Goal: Task Accomplishment & Management: Manage account settings

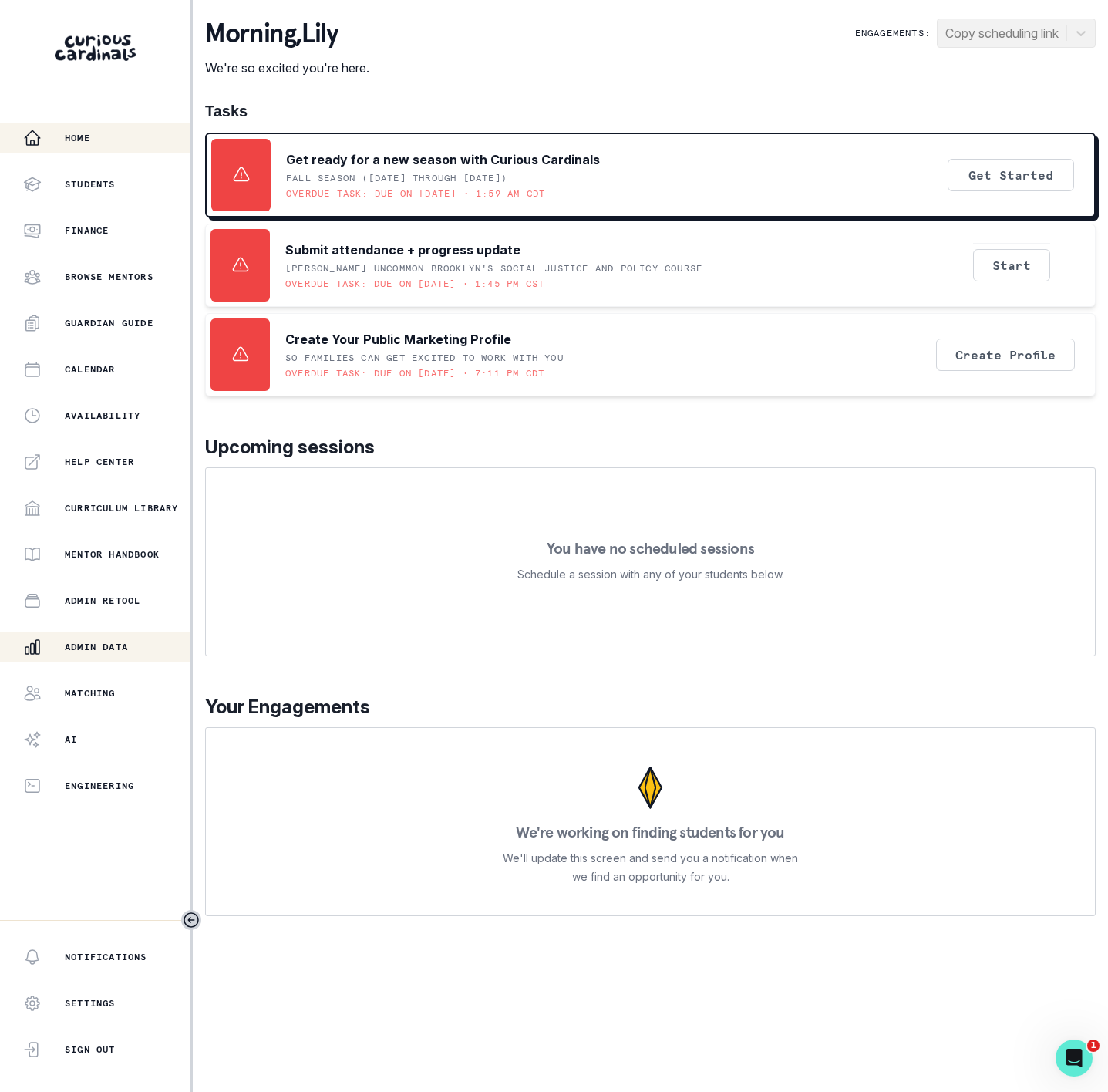
click at [98, 646] on p "Admin Data" at bounding box center [97, 646] width 63 height 12
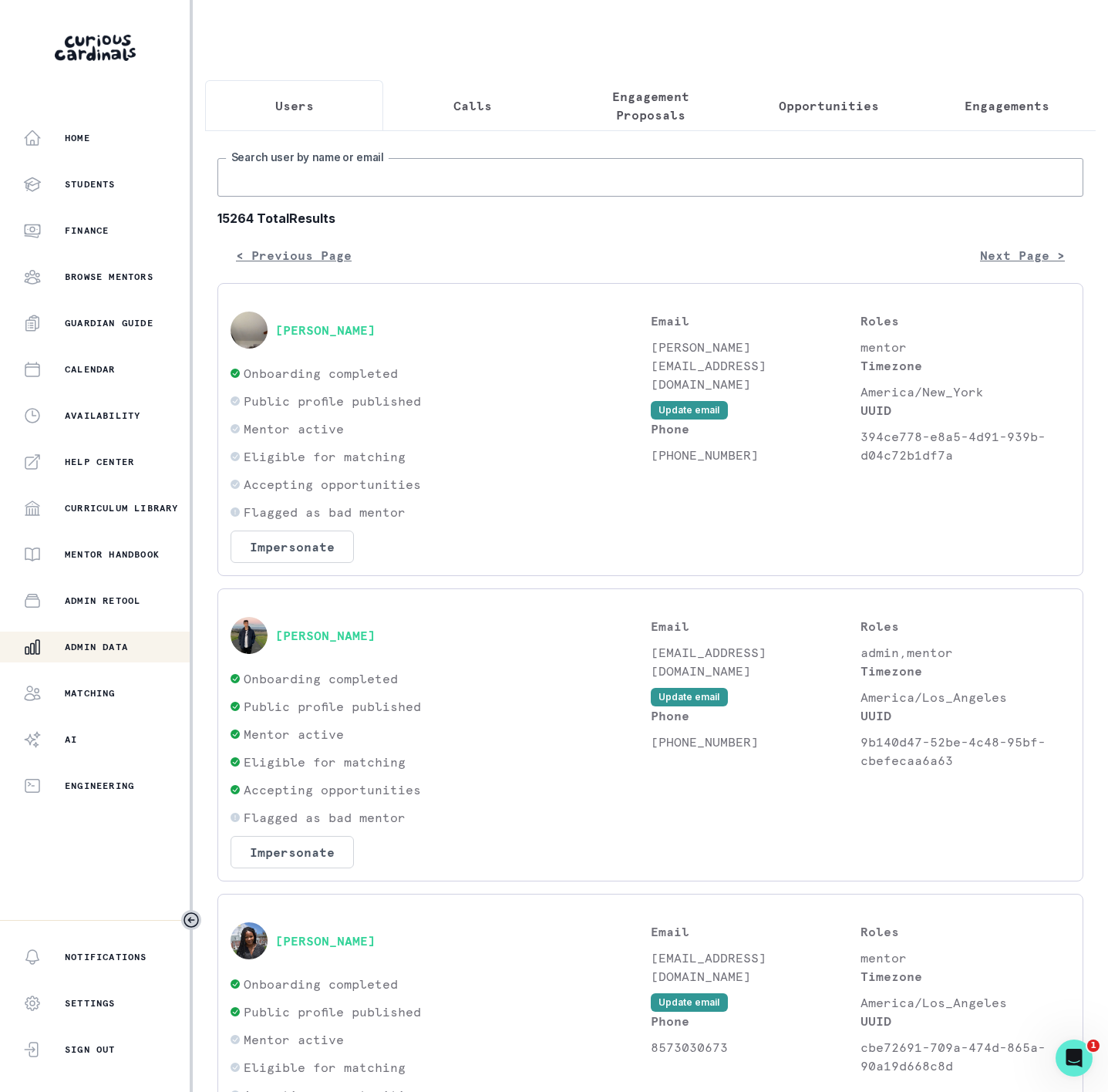
click at [320, 193] on input "Search user by name or email" at bounding box center [650, 177] width 866 height 38
paste input "[PERSON_NAME]"
type input "[PERSON_NAME]"
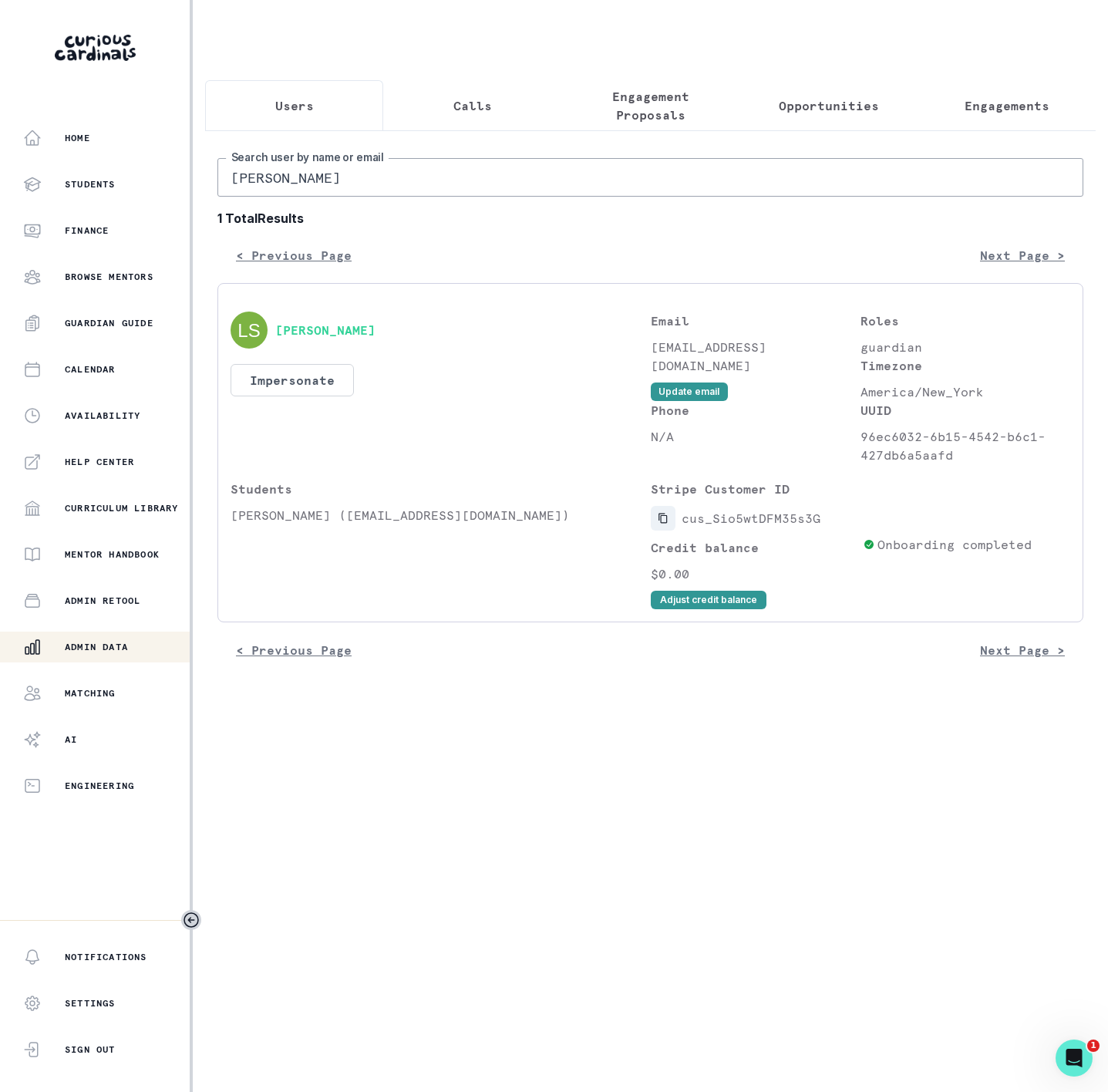
click at [659, 523] on icon "Copied to clipboard" at bounding box center [662, 518] width 11 height 11
click at [132, 202] on div "Home Students Finance Browse Mentors Guardian Guide Calendar Availability Help …" at bounding box center [554, 546] width 1108 height 1092
paste input "[PERSON_NAME]"
type input "[PERSON_NAME]"
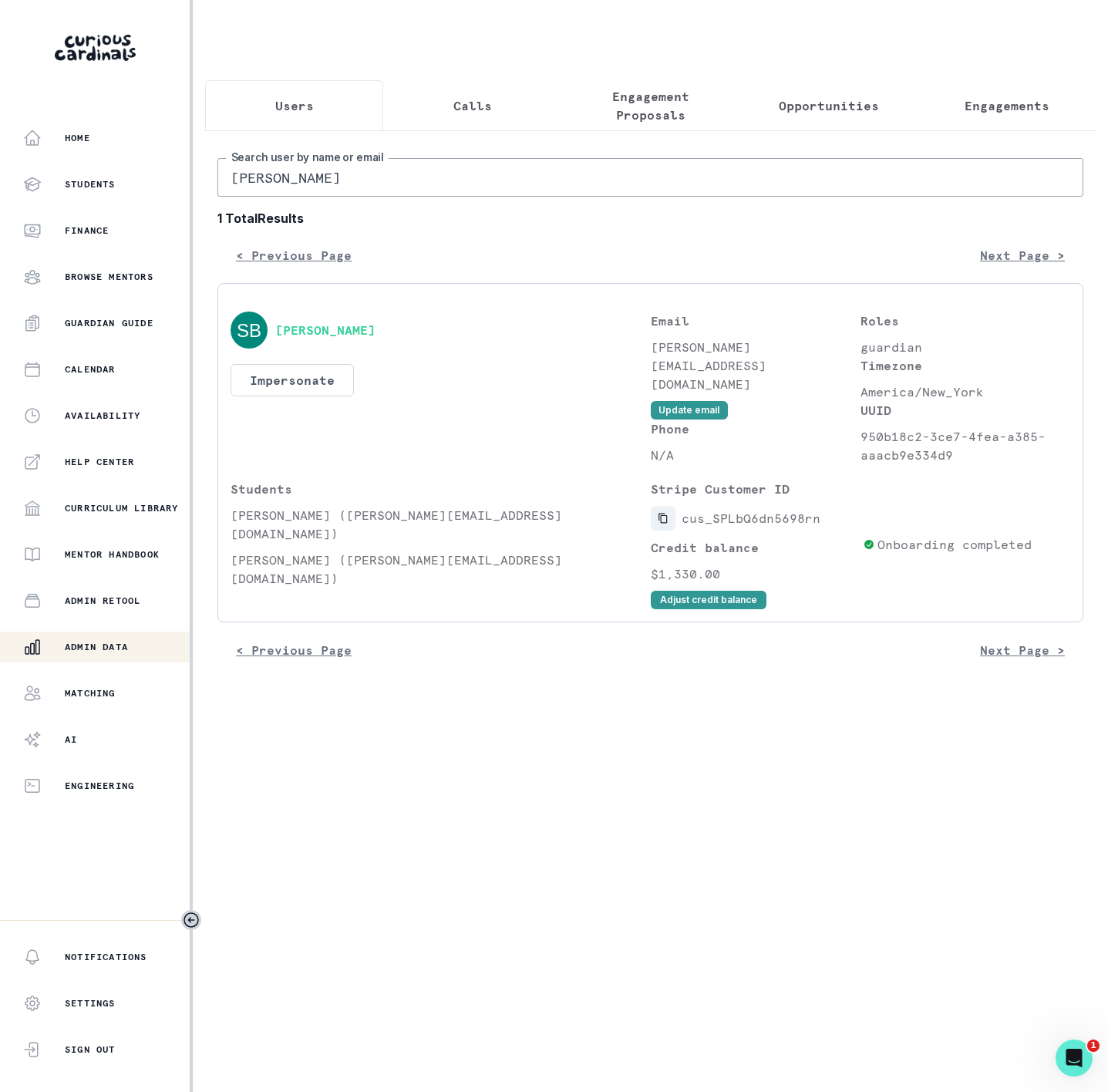
click at [659, 523] on icon "Copied to clipboard" at bounding box center [662, 518] width 11 height 11
click at [662, 523] on icon "Copied to clipboard" at bounding box center [662, 518] width 11 height 11
drag, startPoint x: 653, startPoint y: 363, endPoint x: 803, endPoint y: 363, distance: 150.0
click at [803, 363] on p "[PERSON_NAME][EMAIL_ADDRESS][DOMAIN_NAME]" at bounding box center [755, 365] width 210 height 56
copy p "[PERSON_NAME][EMAIL_ADDRESS][DOMAIN_NAME]"
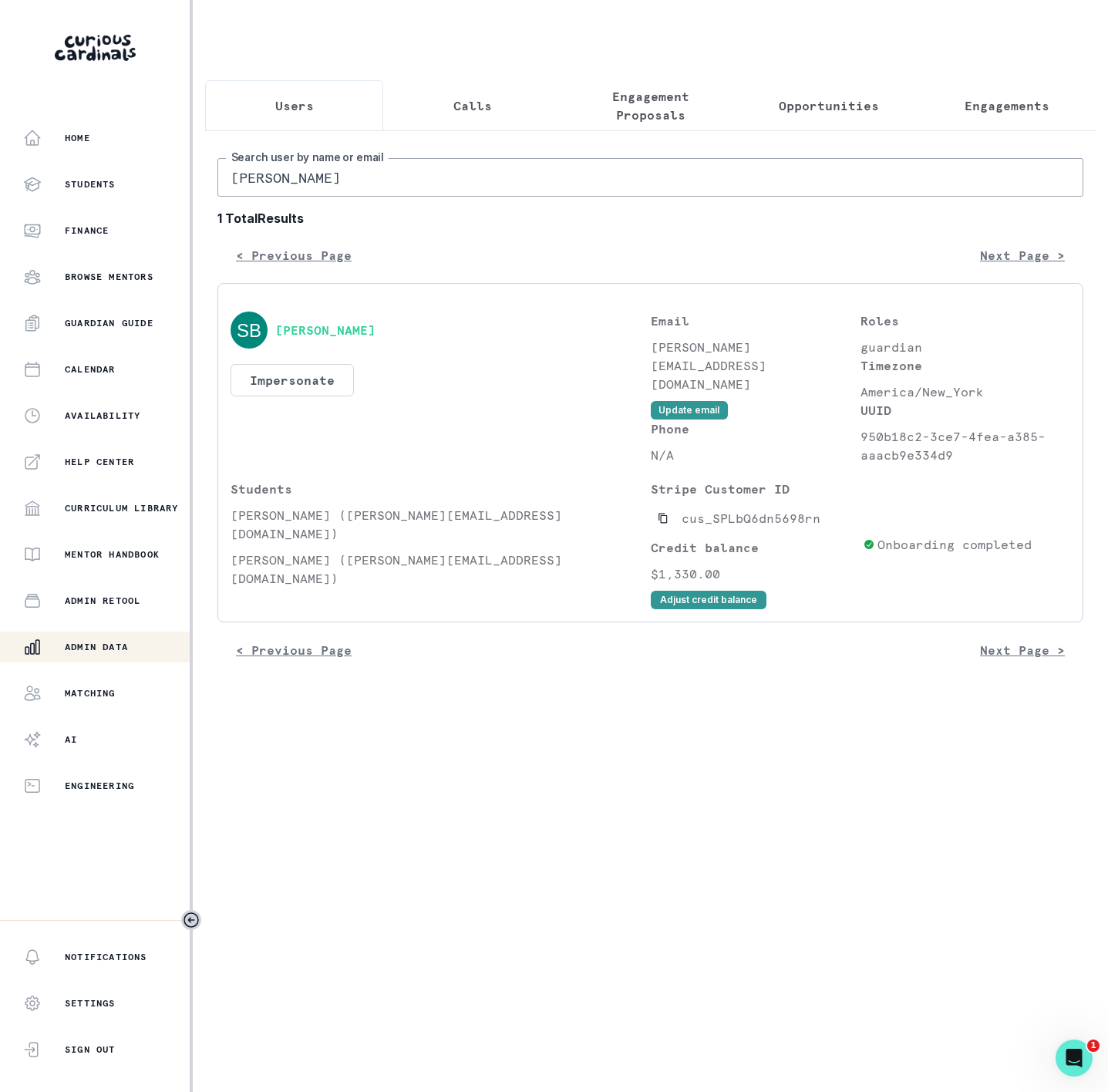
click at [0, 197] on html "Home Students Finance Browse Mentors Guardian Guide Calendar Availability Help …" at bounding box center [554, 546] width 1108 height 1092
paste input "[PERSON_NAME]"
type input "[PERSON_NAME]"
click at [662, 523] on icon "Copied to clipboard" at bounding box center [662, 518] width 11 height 11
drag, startPoint x: 234, startPoint y: 528, endPoint x: 350, endPoint y: 535, distance: 116.2
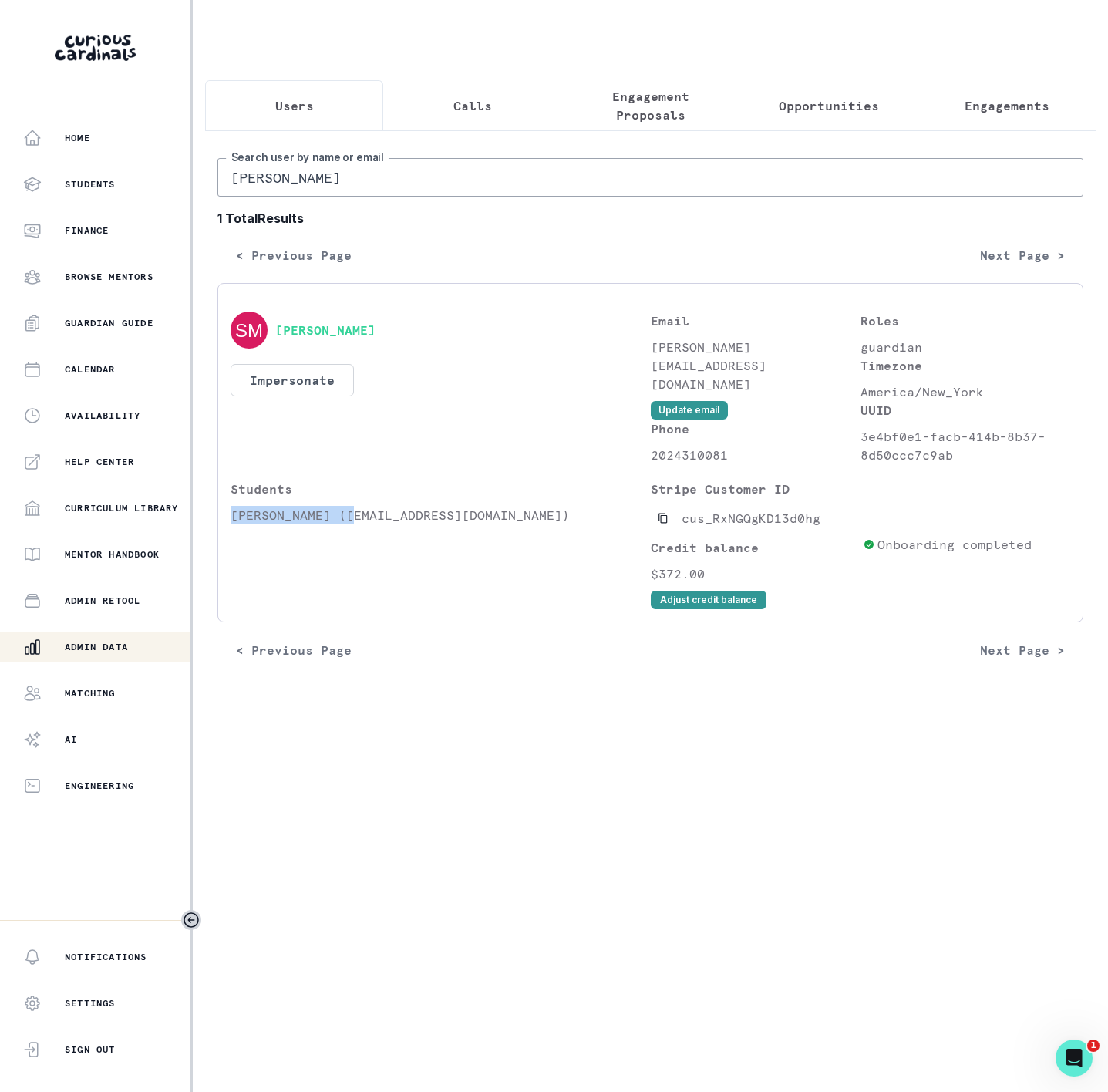
click at [350, 524] on p "[PERSON_NAME] ([EMAIL_ADDRESS][DOMAIN_NAME])" at bounding box center [441, 515] width 420 height 18
copy p "[PERSON_NAME]"
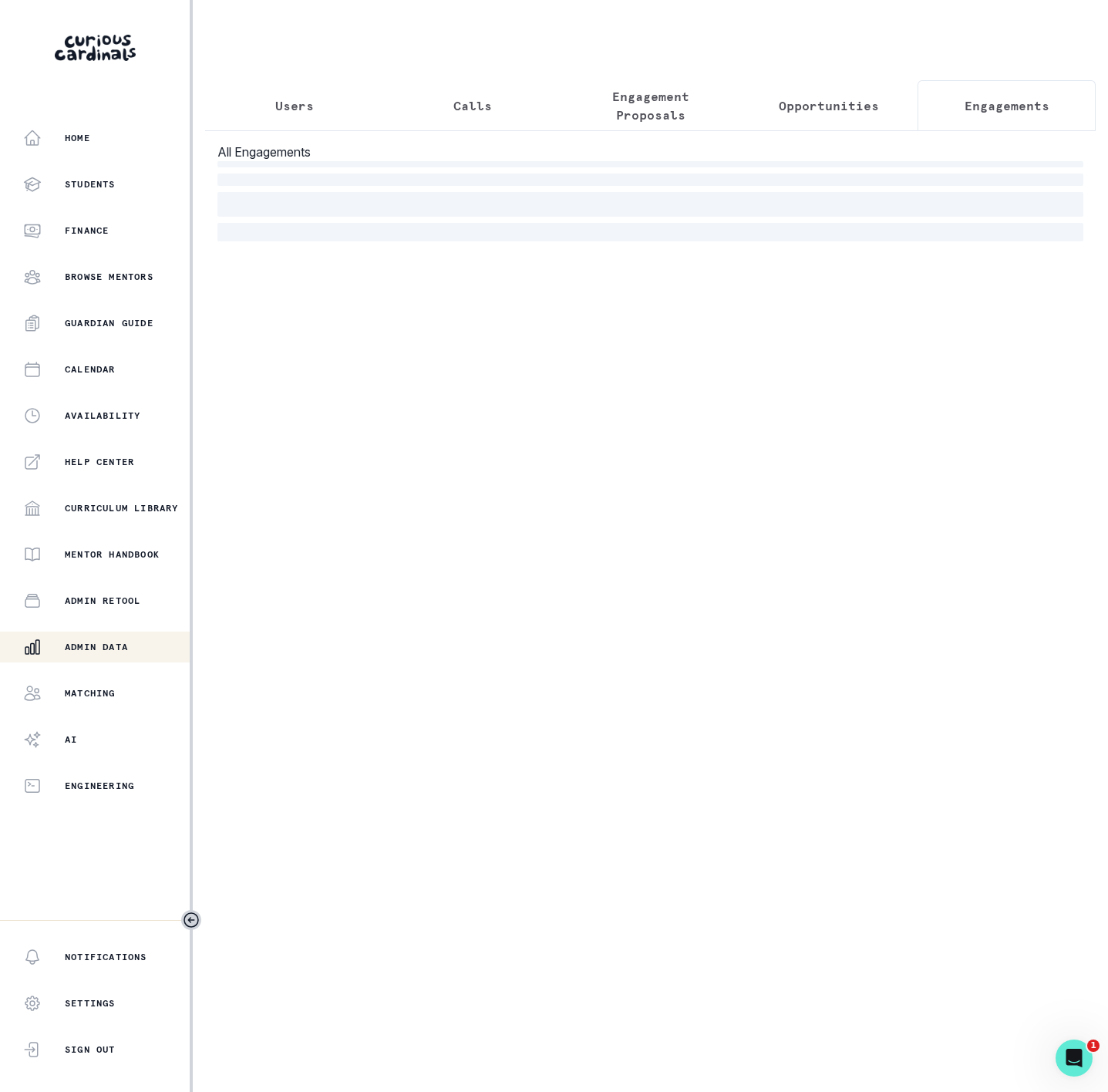
click at [965, 108] on p "Engagements" at bounding box center [1006, 105] width 84 height 18
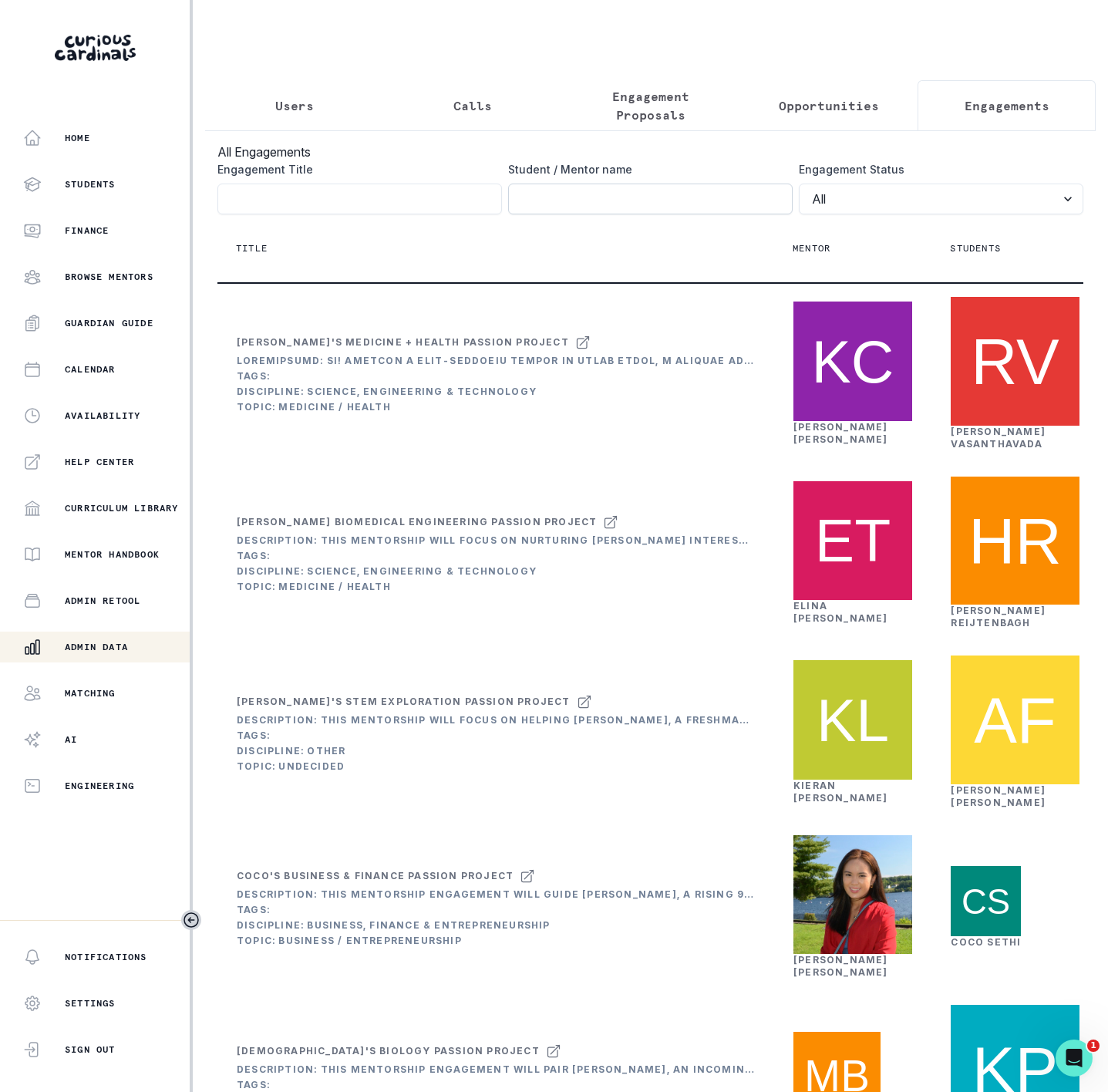
click at [533, 213] on input "Engagement Title" at bounding box center [650, 198] width 285 height 31
paste input "[PERSON_NAME]"
type input "[PERSON_NAME]"
click button "submit" at bounding box center [0, 0] width 0 height 0
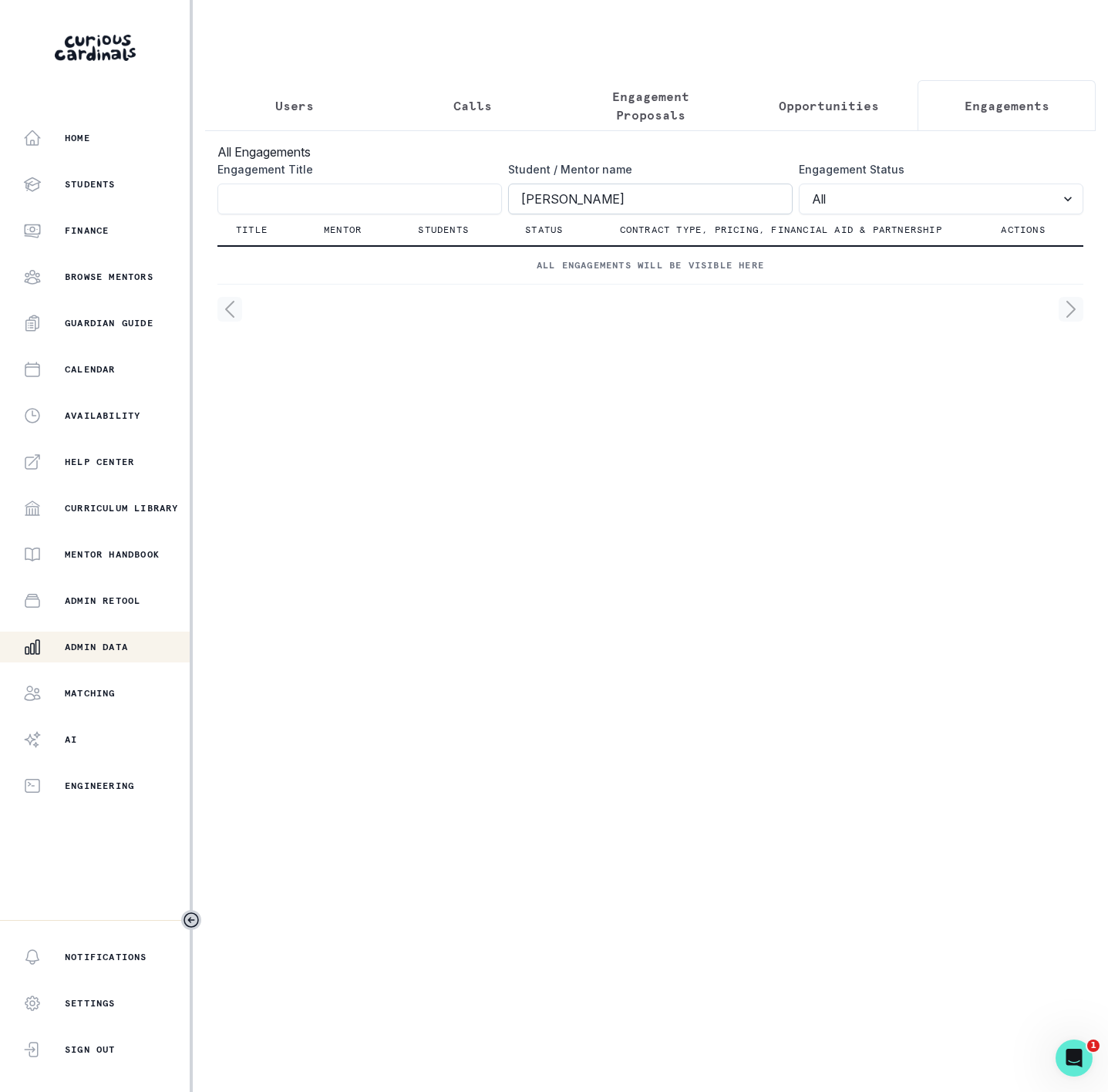
click at [517, 209] on input "[PERSON_NAME]" at bounding box center [650, 198] width 285 height 31
click button "submit" at bounding box center [0, 0] width 0 height 0
click at [326, 214] on input "Engagement Title" at bounding box center [359, 198] width 285 height 31
paste input "[PERSON_NAME]"
click button "submit" at bounding box center [0, 0] width 0 height 0
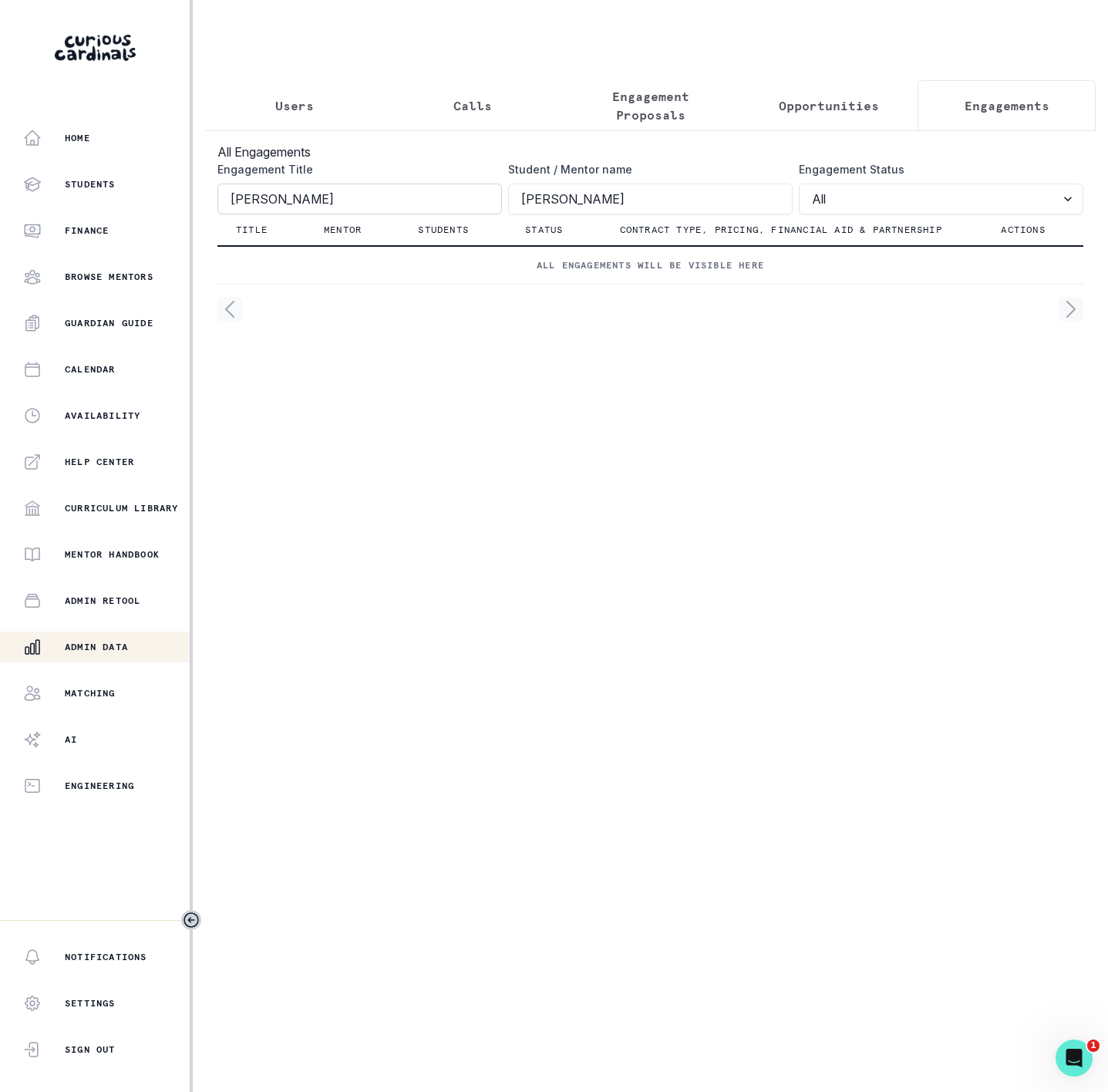
type input "[PERSON_NAME]"
click button "submit" at bounding box center [0, 0] width 0 height 0
click at [676, 208] on input "[PERSON_NAME]" at bounding box center [650, 198] width 285 height 31
type input "[PERSON_NAME]"
click button "submit" at bounding box center [0, 0] width 0 height 0
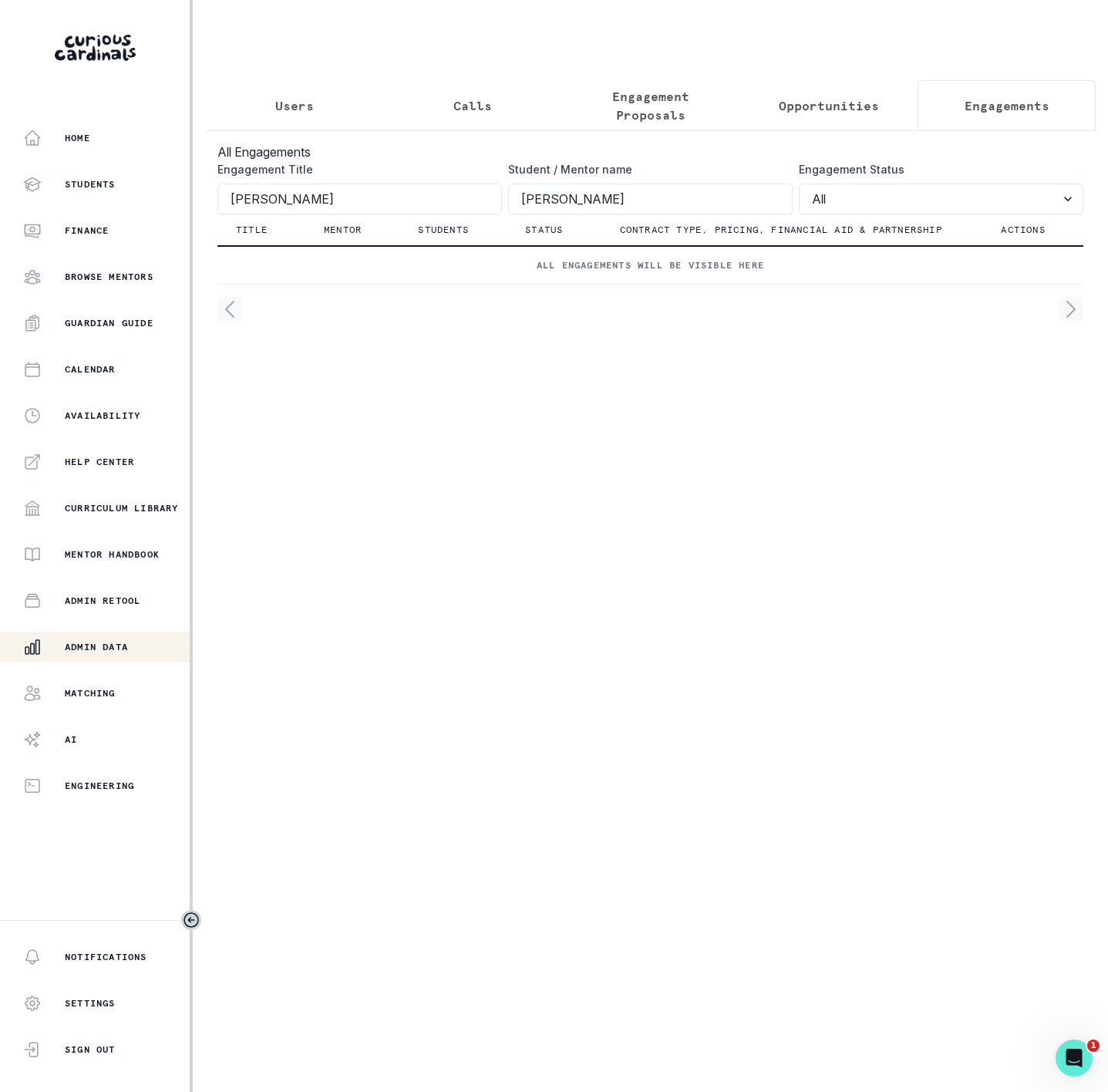
drag, startPoint x: 144, startPoint y: 211, endPoint x: -125, endPoint y: 183, distance: 270.5
click at [0, 183] on html "Home Students Finance Browse Mentors Guardian Guide Calendar Availability Help …" at bounding box center [554, 546] width 1108 height 1092
click button "submit" at bounding box center [0, 0] width 0 height 0
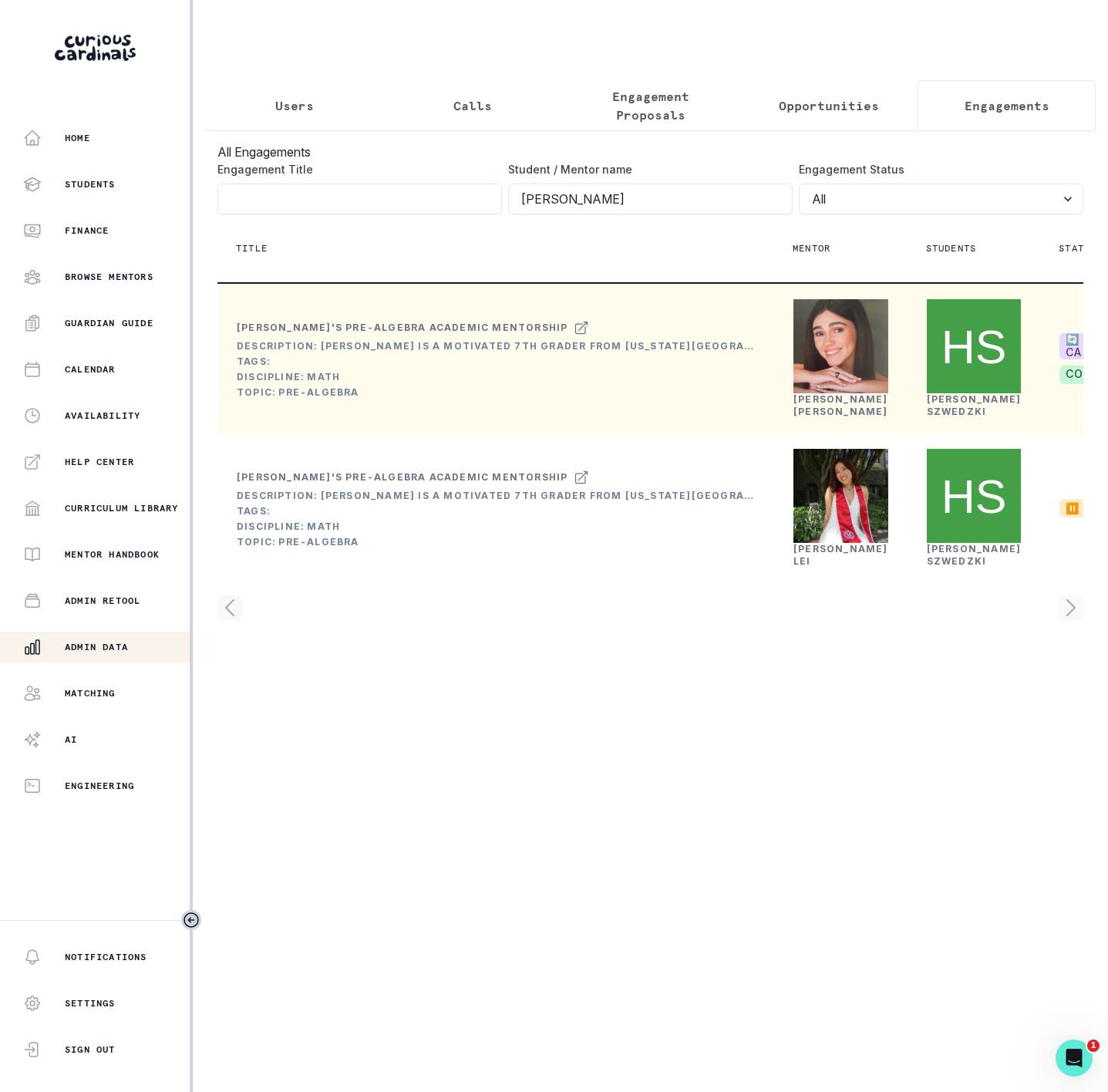
click at [815, 417] on link "[PERSON_NAME]" at bounding box center [841, 405] width 95 height 24
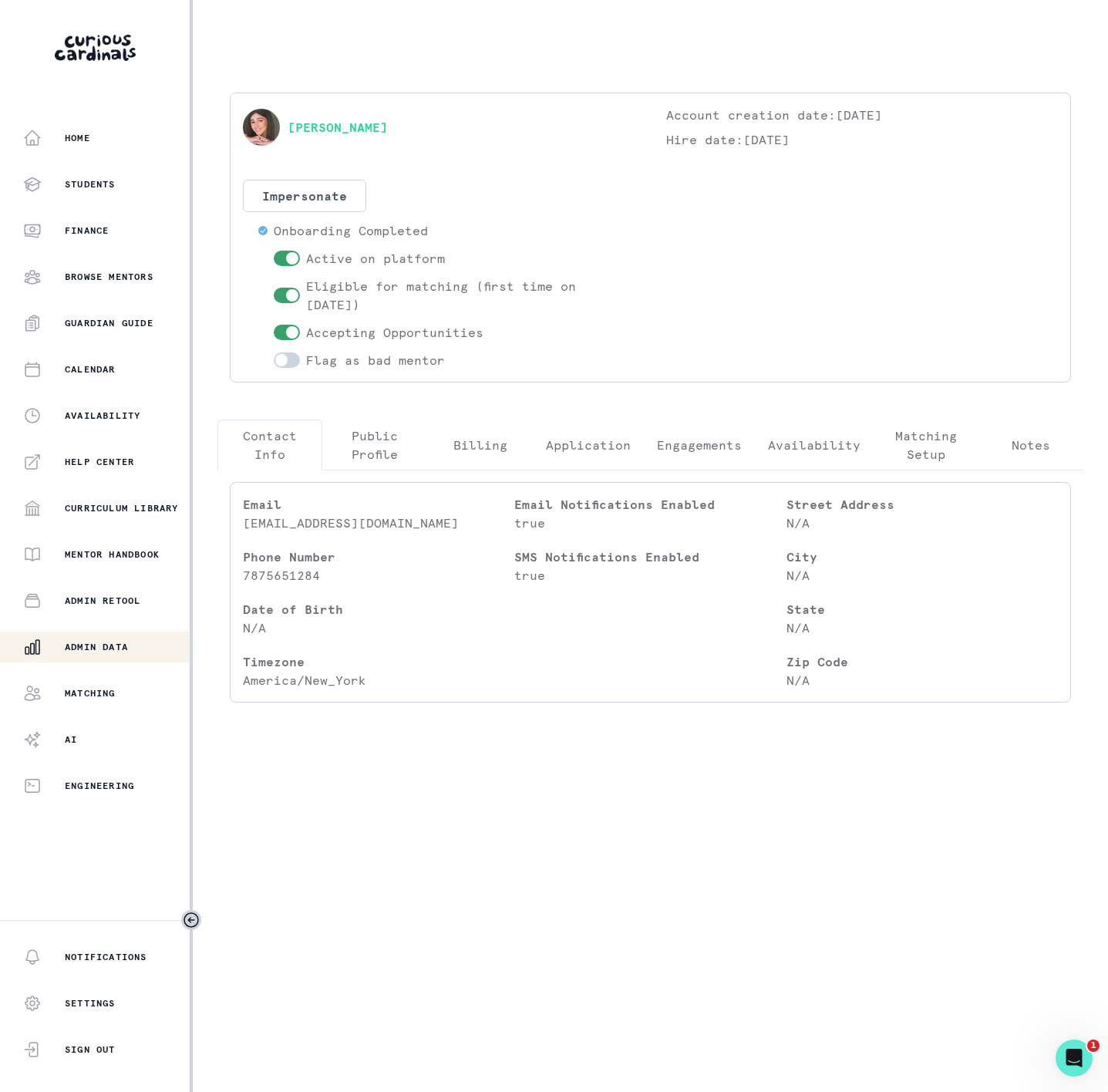
click at [700, 447] on p "Engagements" at bounding box center [699, 444] width 84 height 18
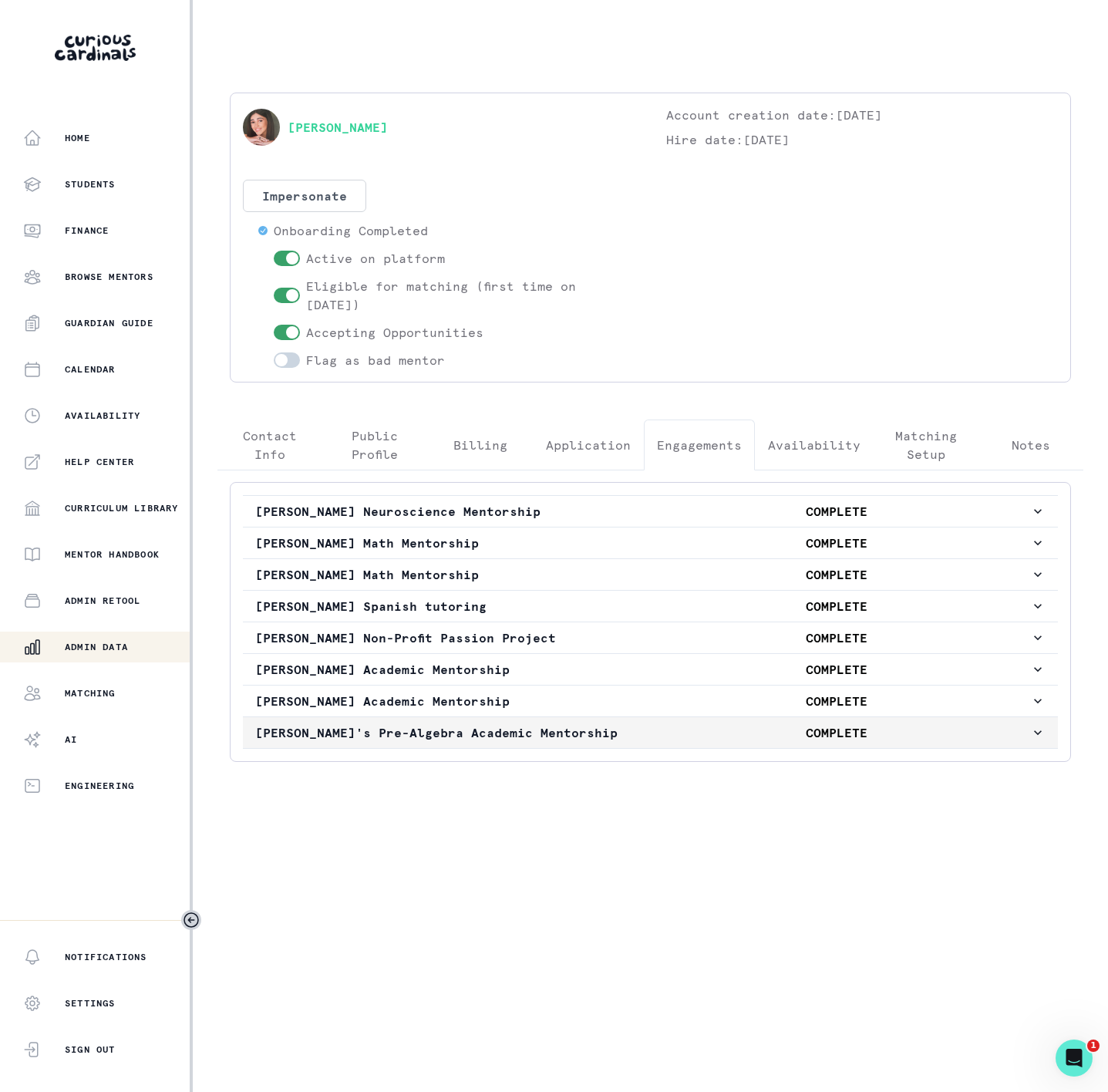
click at [361, 742] on p "[PERSON_NAME]'s Pre-Algebra Academic Mentorship" at bounding box center [449, 732] width 388 height 18
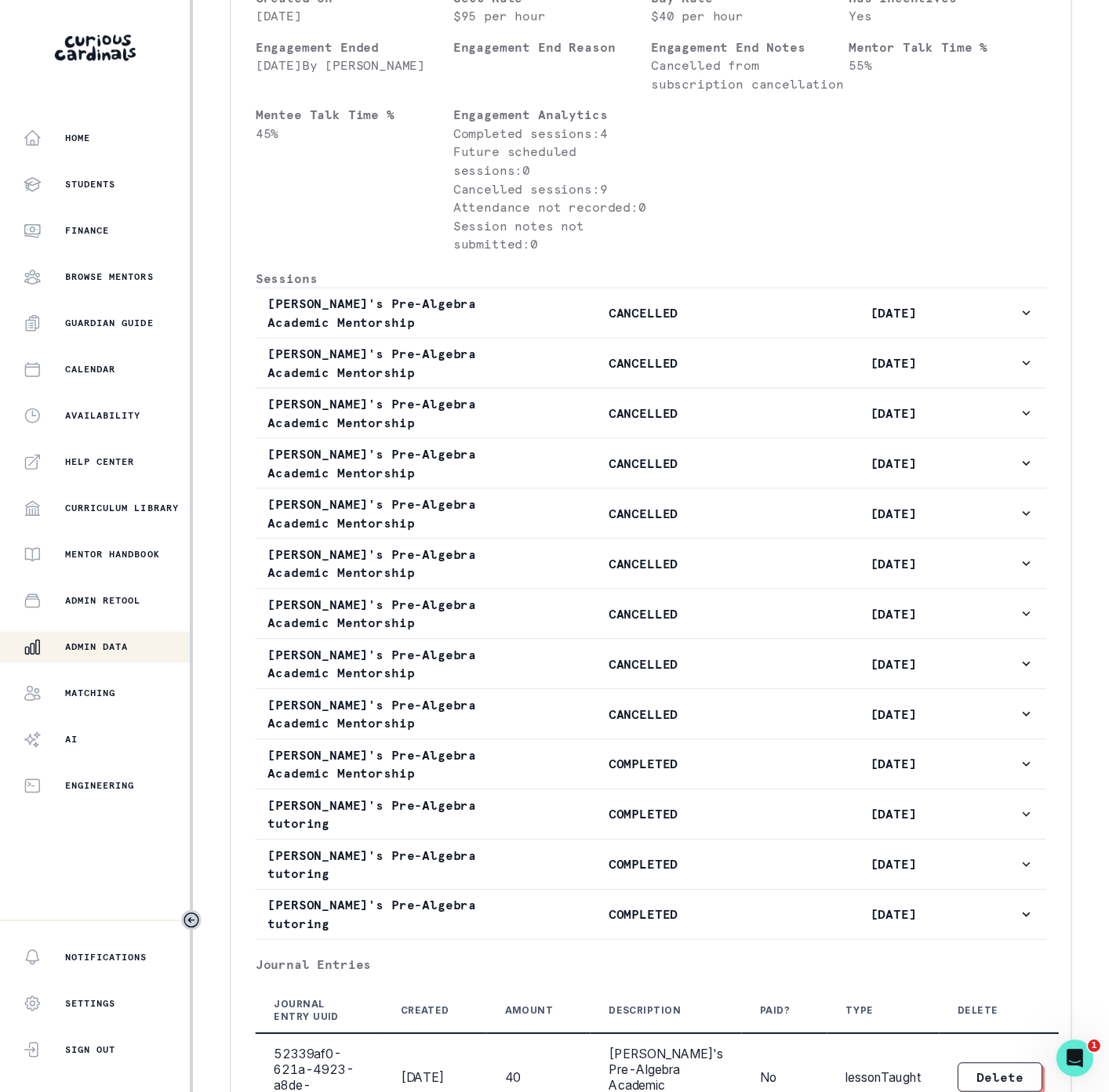
scroll to position [941, 0]
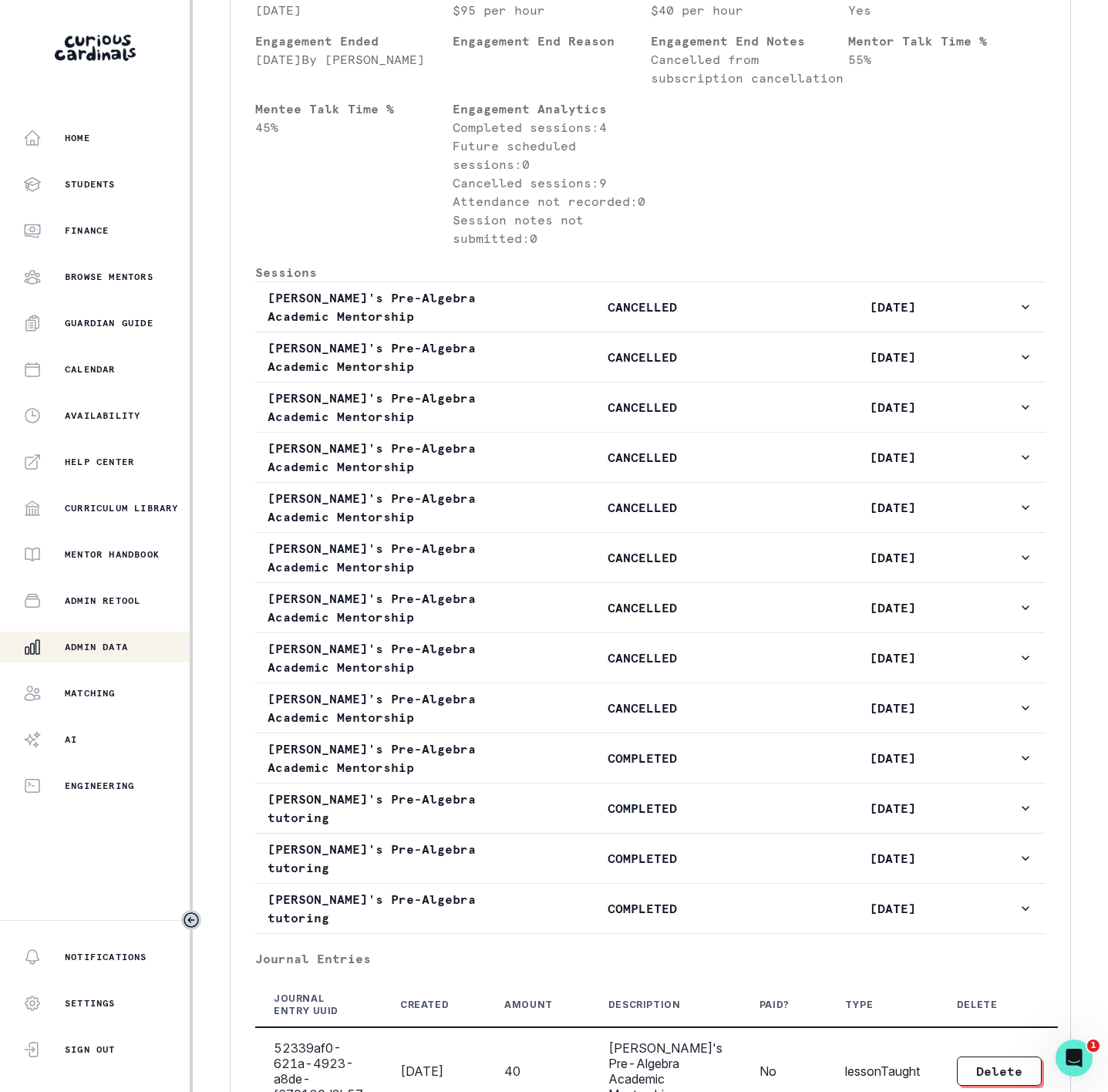
click at [104, 644] on p "Admin Data" at bounding box center [97, 646] width 63 height 12
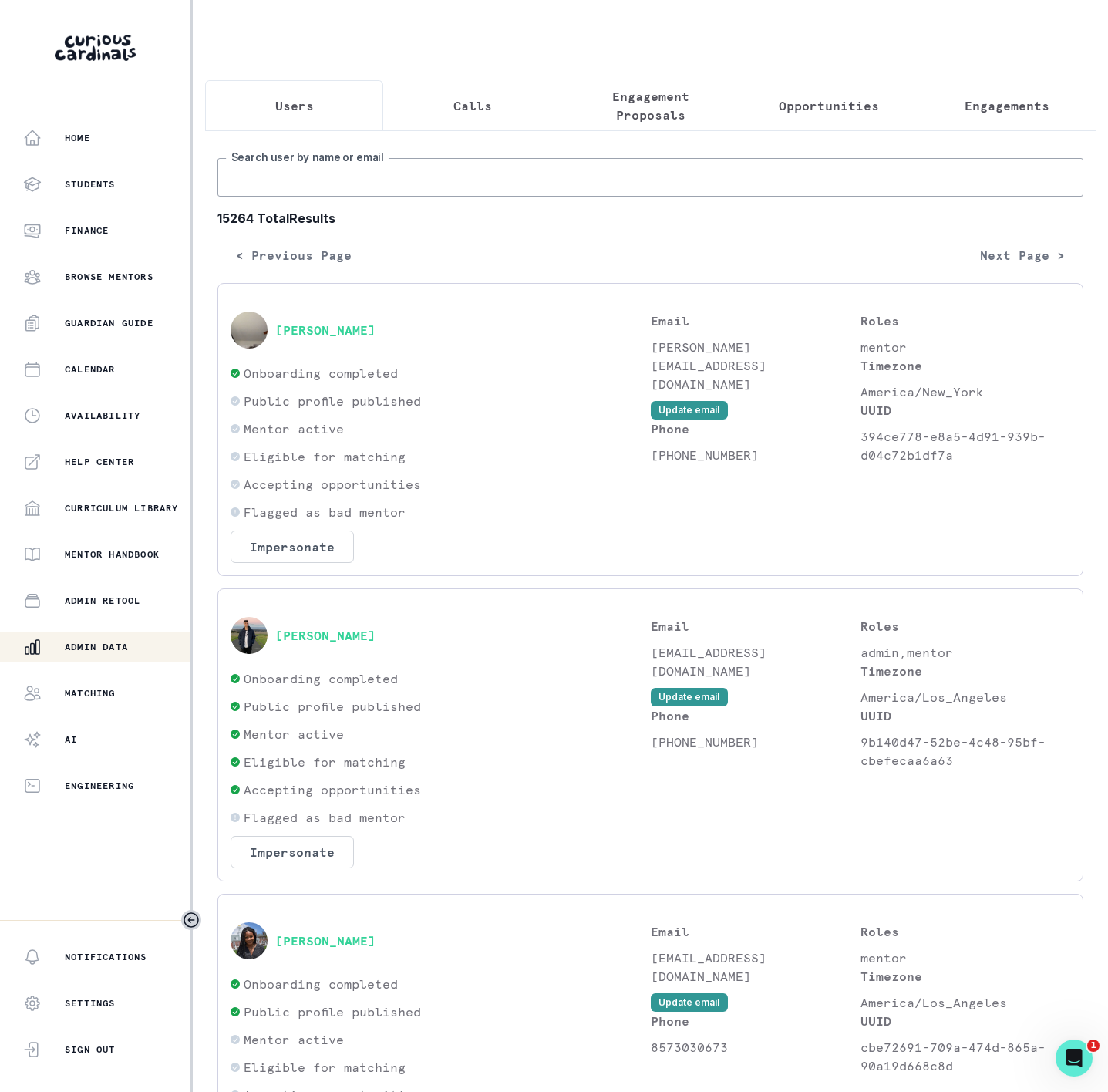
click at [401, 193] on input "Search user by name or email" at bounding box center [650, 177] width 866 height 38
paste input "[PERSON_NAME]"
type input "[PERSON_NAME]"
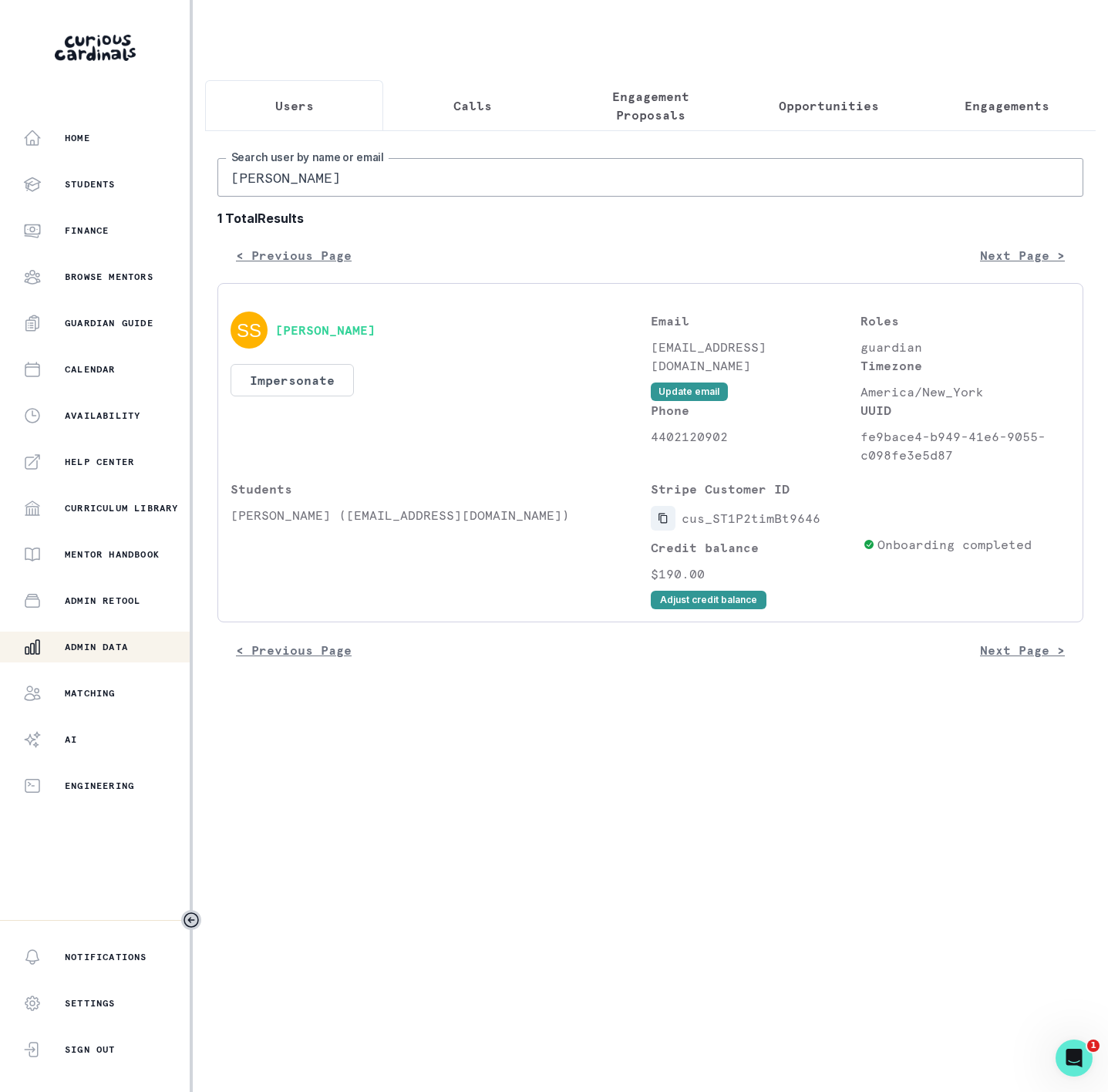
click at [664, 523] on icon "Copied to clipboard" at bounding box center [662, 518] width 11 height 11
drag, startPoint x: 365, startPoint y: 199, endPoint x: -34, endPoint y: 202, distance: 399.0
click at [0, 202] on html "Home Students Finance Browse Mentors Guardian Guide Calendar Availability Help …" at bounding box center [554, 546] width 1108 height 1092
paste input "[PERSON_NAME]"
type input "[PERSON_NAME]"
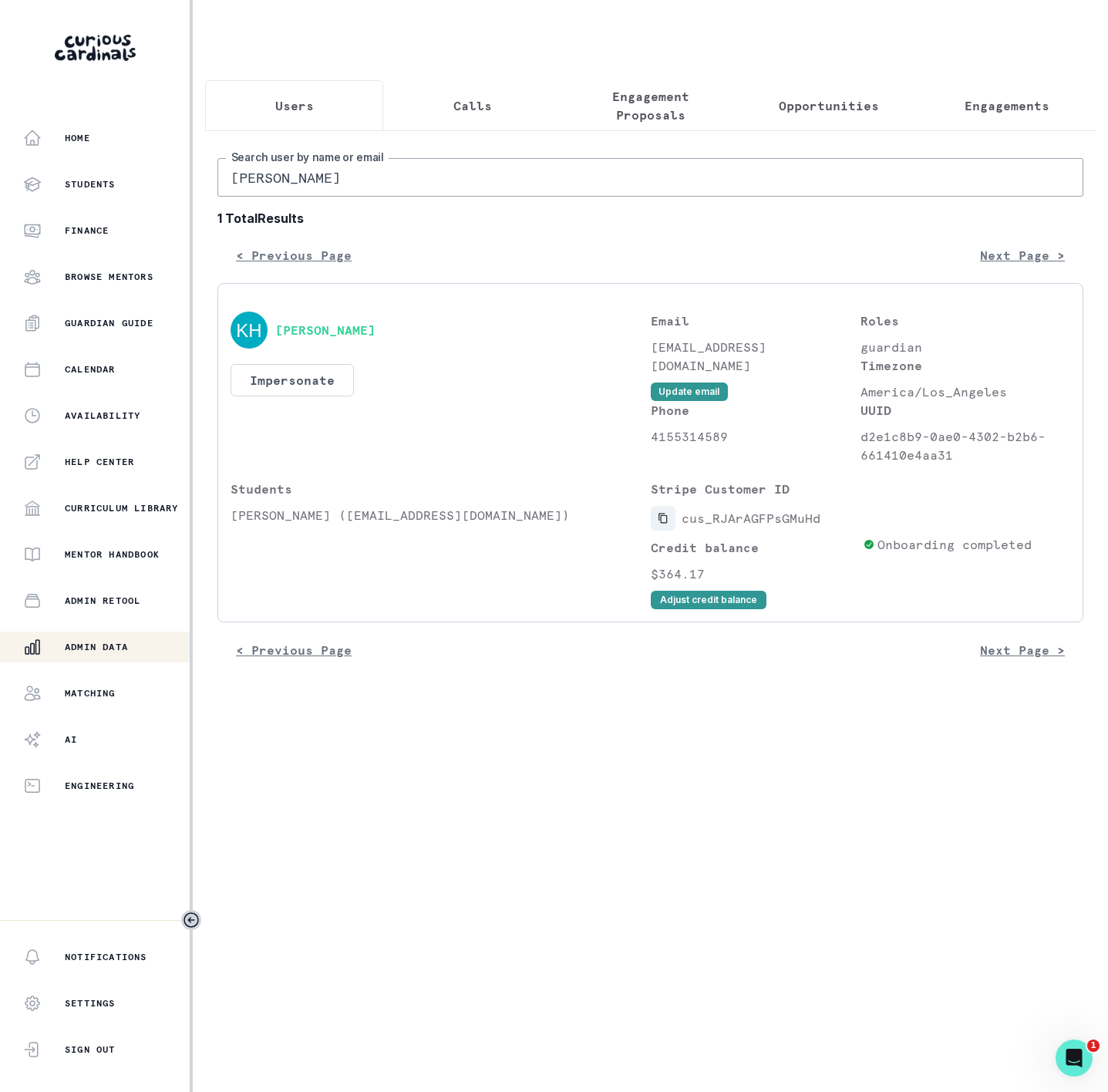
click at [659, 523] on icon "Copied to clipboard" at bounding box center [662, 518] width 11 height 11
click at [676, 609] on button "Adjust credit balance" at bounding box center [708, 599] width 116 height 18
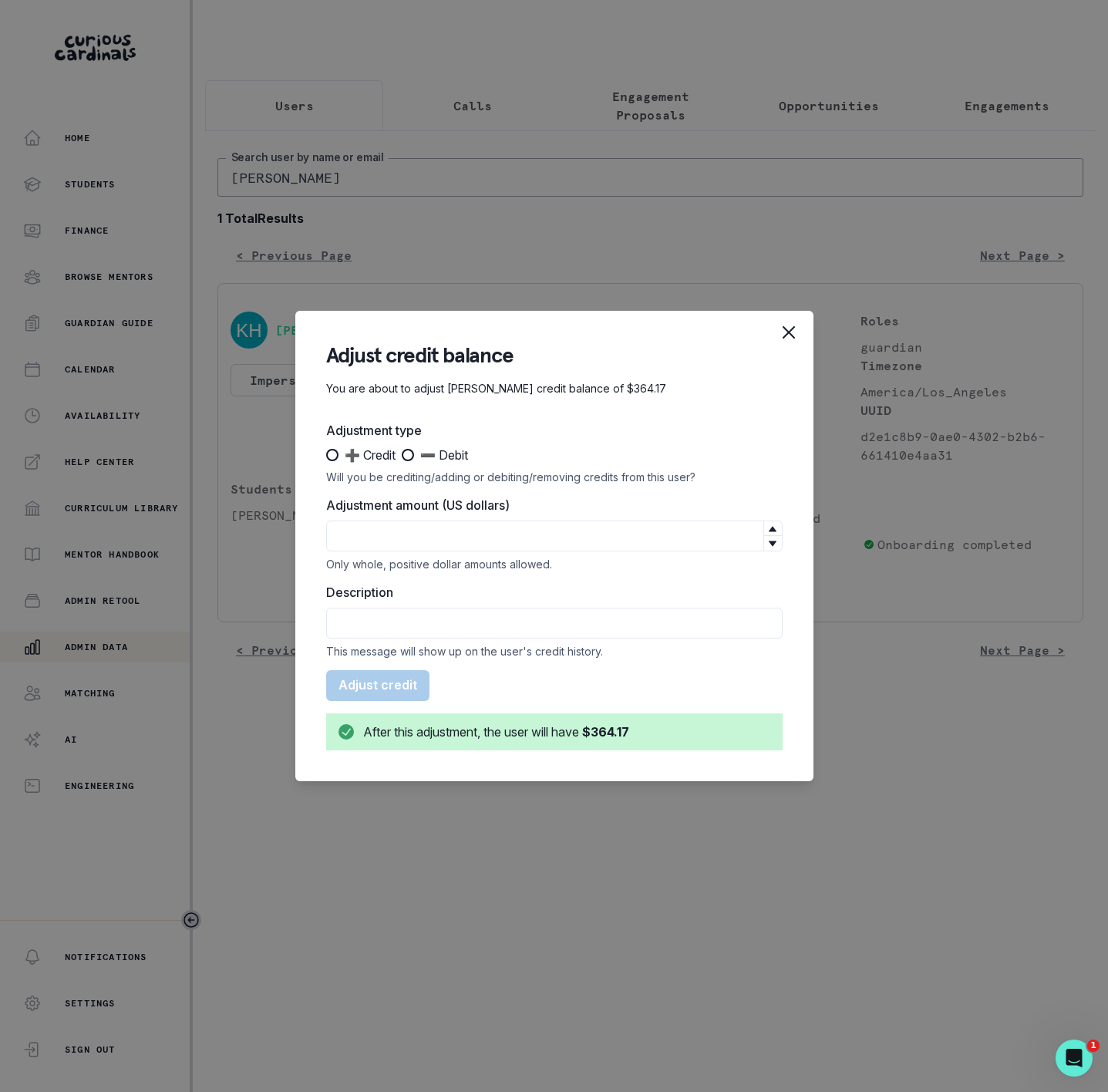
click at [410, 459] on span at bounding box center [407, 454] width 12 height 12
click at [402, 455] on input "➖ Debit" at bounding box center [401, 455] width 1 height 1
radio input "true"
click at [408, 532] on input "Adjustment amount (US dollars)" at bounding box center [554, 536] width 456 height 31
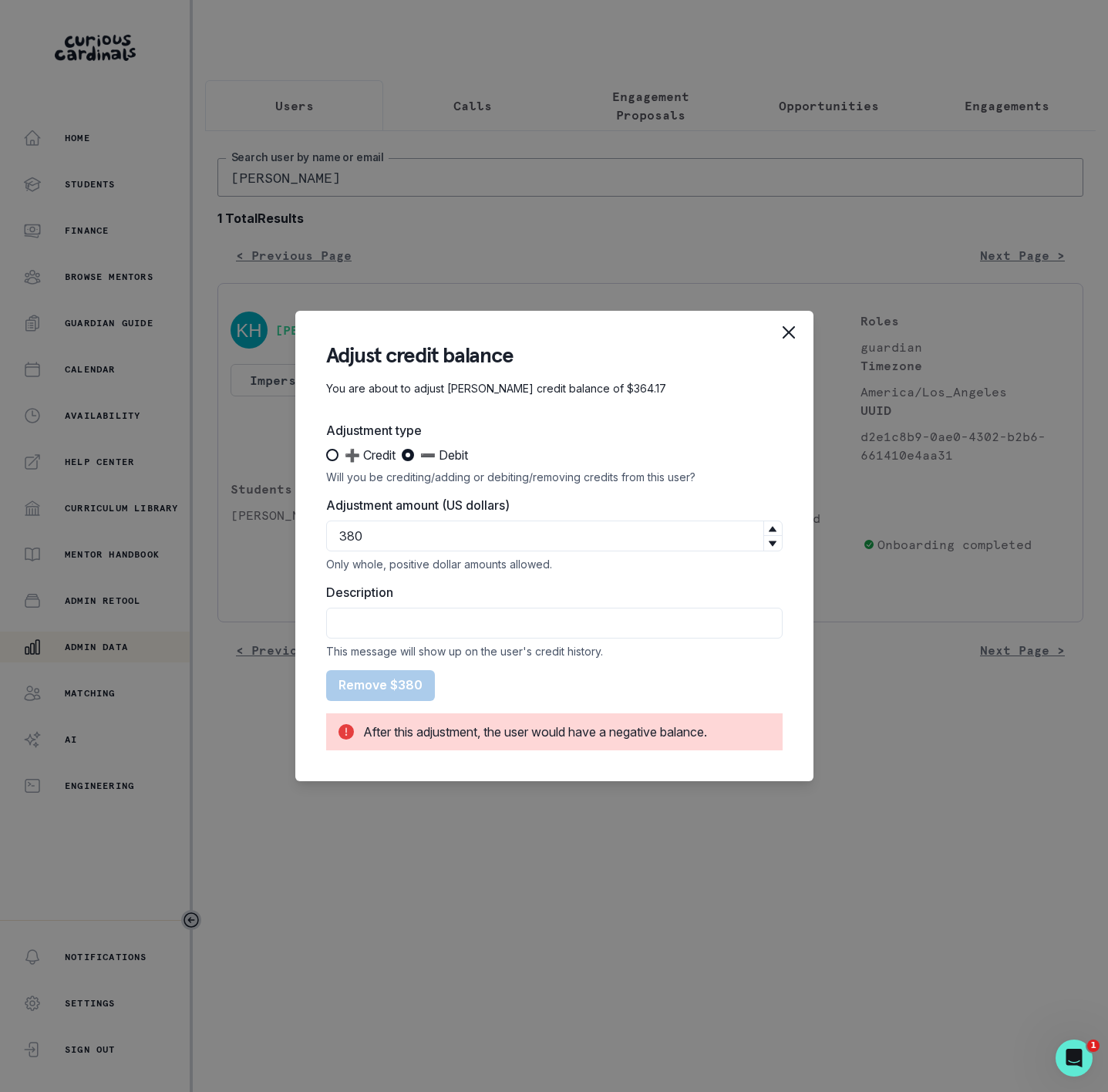
type input "380"
click at [432, 914] on div "Adjust credit balance You are about to adjust [PERSON_NAME] credit balance of $…" at bounding box center [554, 546] width 1108 height 1092
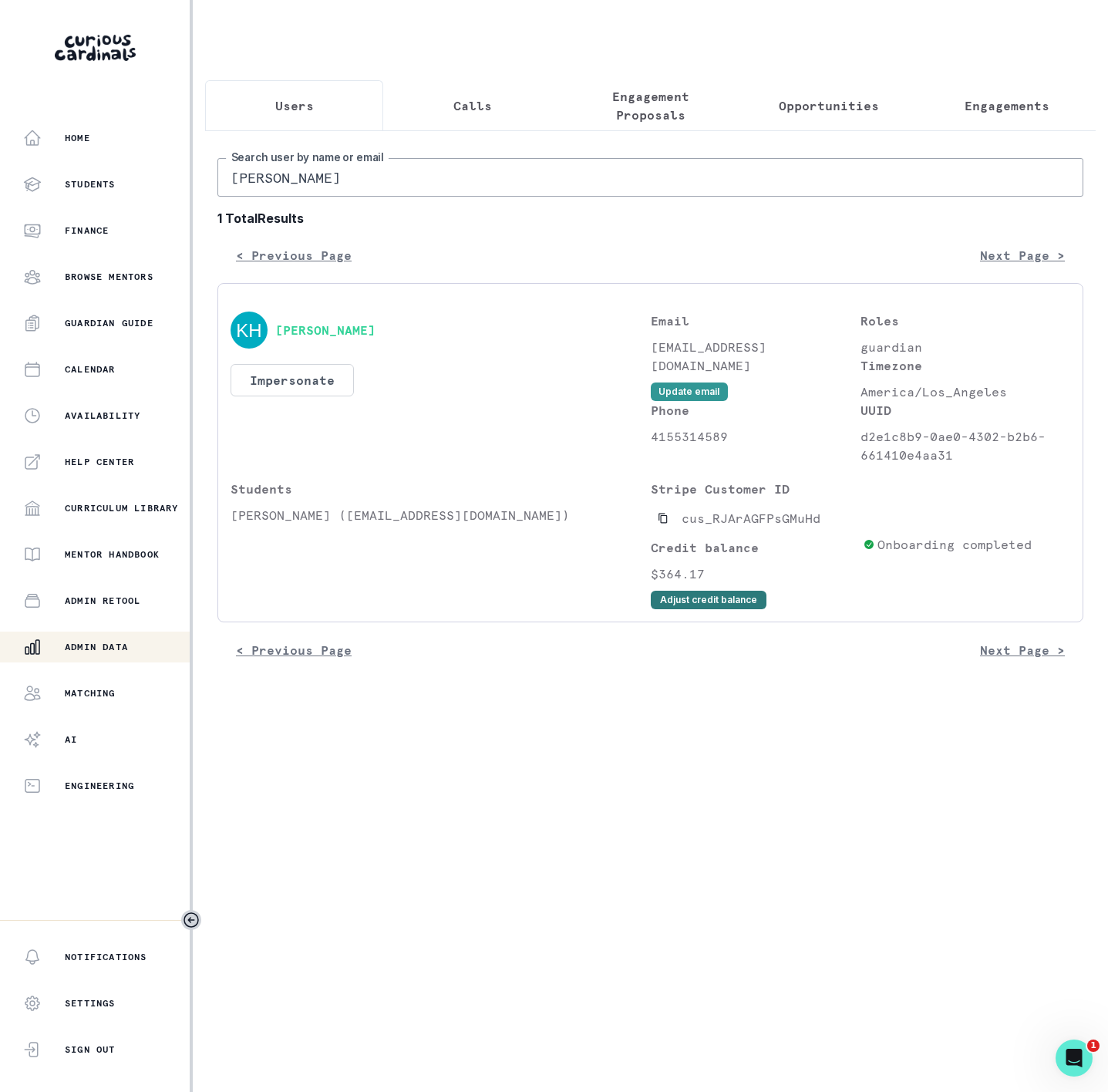
click at [656, 609] on button "Adjust credit balance" at bounding box center [708, 599] width 116 height 18
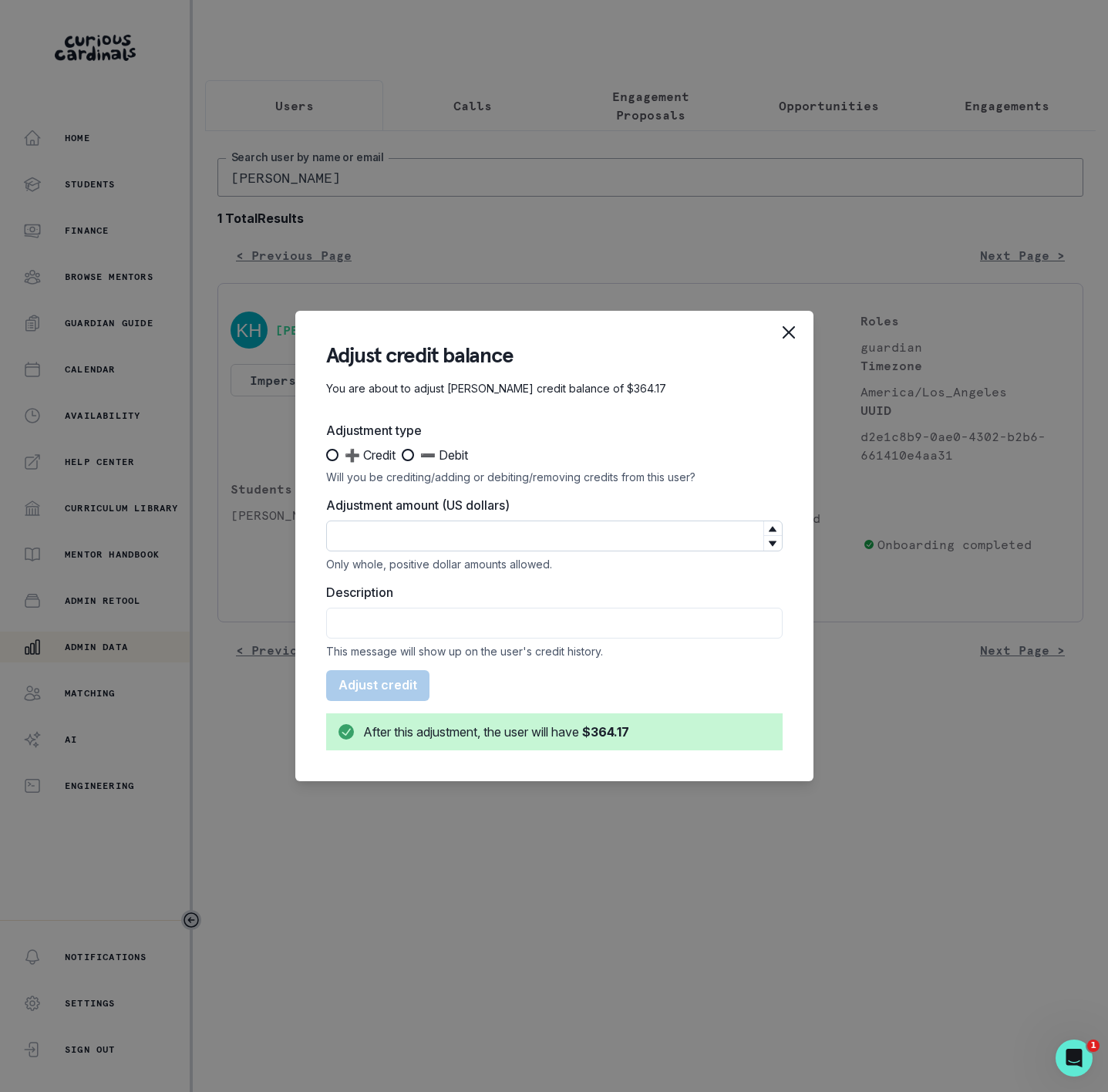
click at [359, 530] on input "Adjustment amount (US dollars)" at bounding box center [554, 536] width 456 height 31
type input "364"
click at [414, 453] on span at bounding box center [407, 454] width 12 height 12
click at [402, 455] on input "➖ Debit" at bounding box center [401, 455] width 1 height 1
radio input "true"
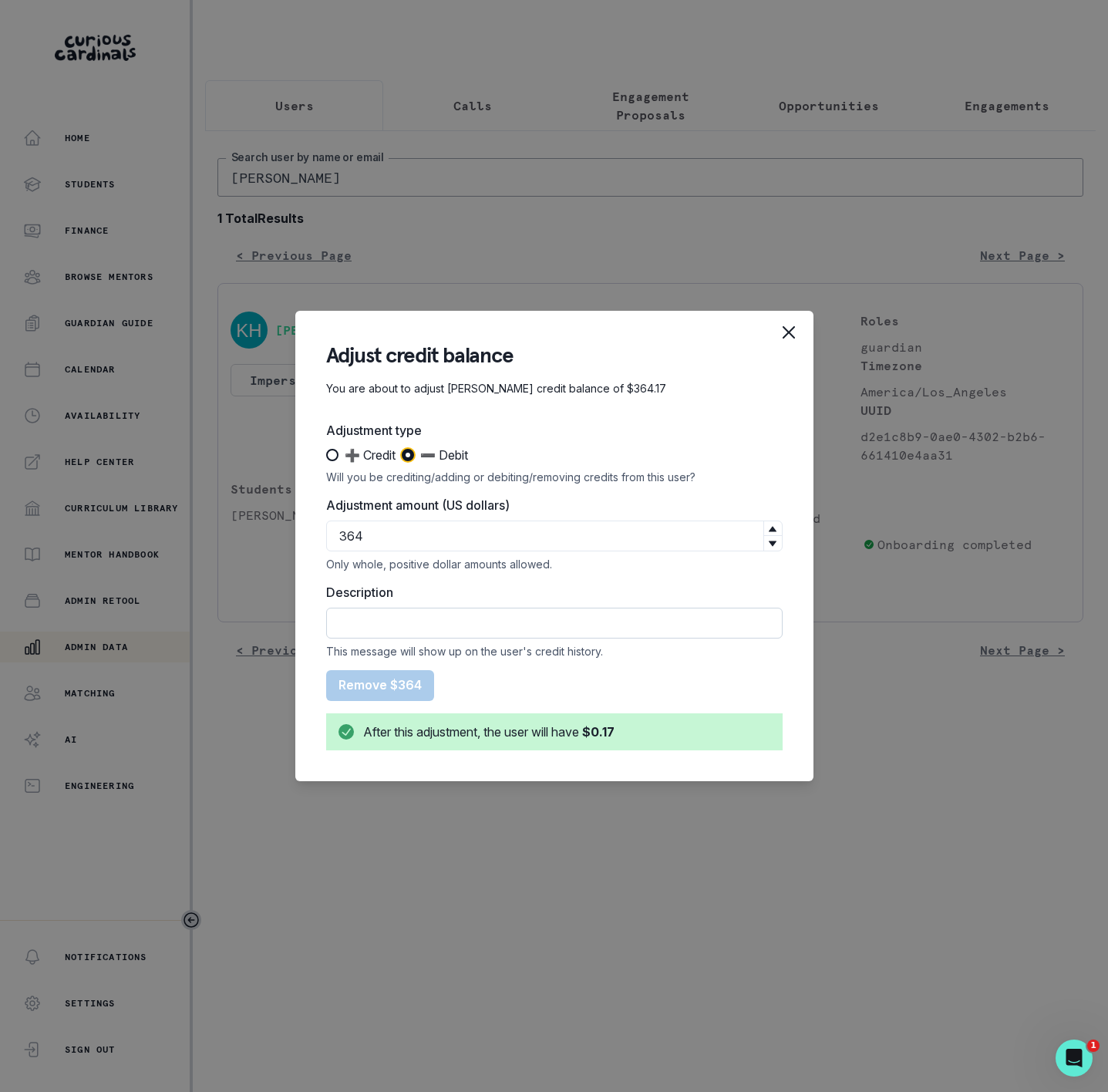
click at [370, 617] on input "Description" at bounding box center [554, 623] width 456 height 31
drag, startPoint x: 394, startPoint y: 623, endPoint x: 416, endPoint y: 623, distance: 22.0
click at [416, 623] on input "refunded Sub to credit card" at bounding box center [554, 623] width 456 height 31
type input "refunded to credit card"
click at [388, 688] on button "Remove $364" at bounding box center [380, 685] width 108 height 31
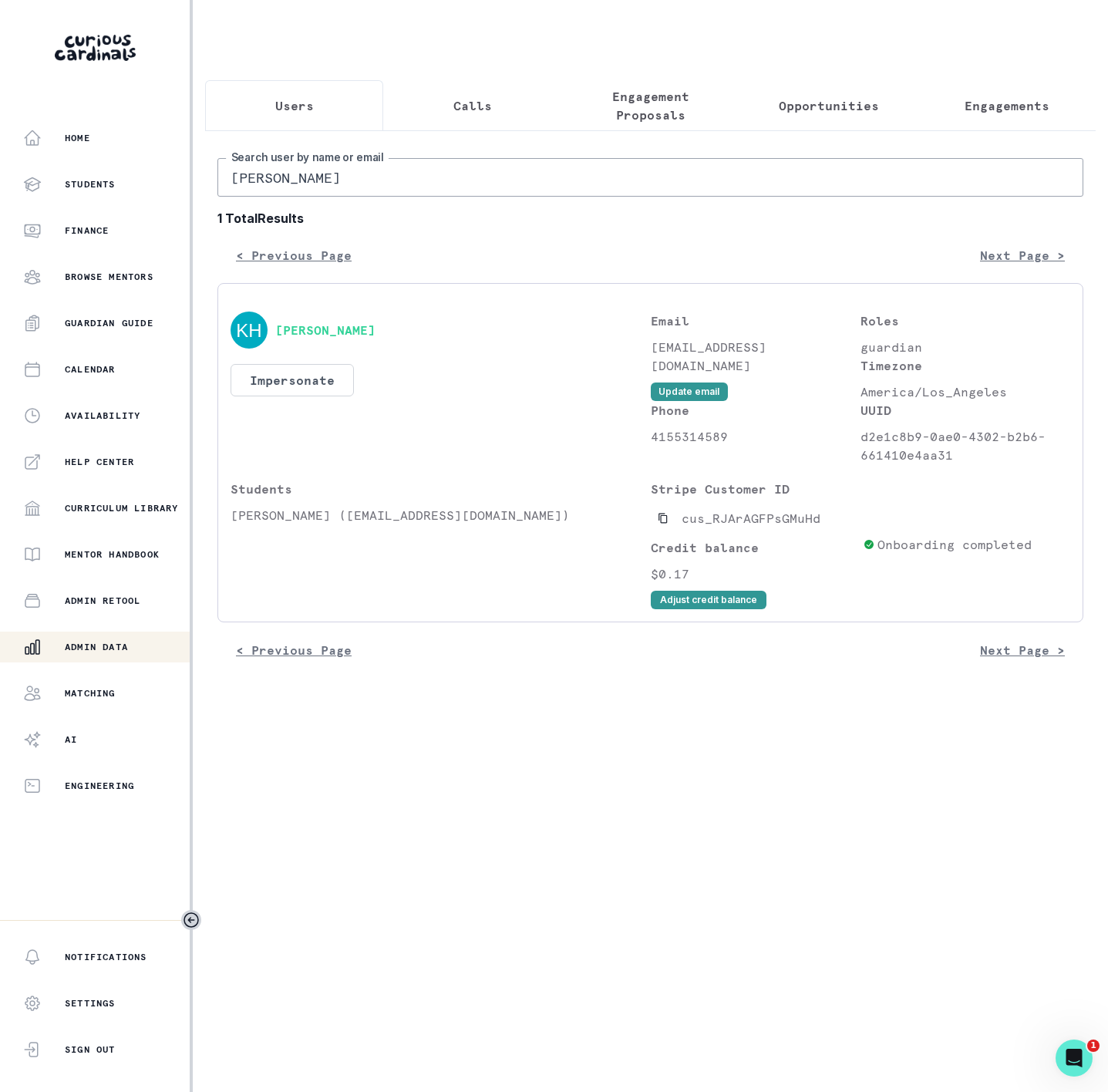
drag, startPoint x: 338, startPoint y: 190, endPoint x: -132, endPoint y: 183, distance: 470.1
click at [0, 183] on html "Home Students Finance Browse Mentors Guardian Guide Calendar Availability Help …" at bounding box center [554, 546] width 1108 height 1092
paste input "[PERSON_NAME]"
type input "[PERSON_NAME]"
click at [668, 530] on button "Copied to clipboard" at bounding box center [663, 519] width 25 height 25
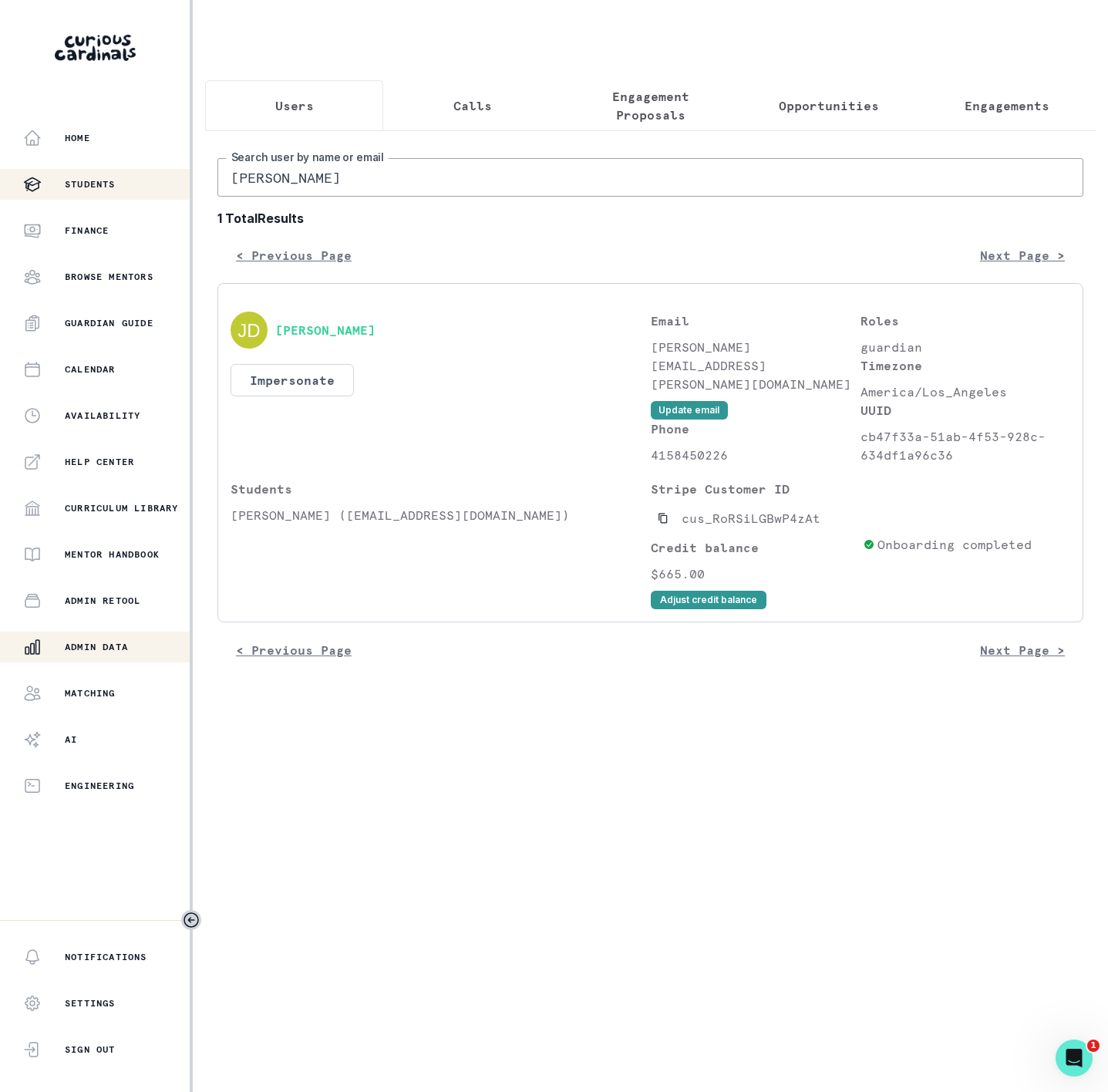
drag, startPoint x: 348, startPoint y: 187, endPoint x: 81, endPoint y: 190, distance: 267.0
click at [81, 190] on div "Home Students Finance Browse Mentors Guardian Guide Calendar Availability Help …" at bounding box center [554, 546] width 1108 height 1092
paste input "Sindhu Madhavan"
type input "Sindhu Madhavan"
click at [320, 396] on button "Impersonate" at bounding box center [292, 381] width 124 height 33
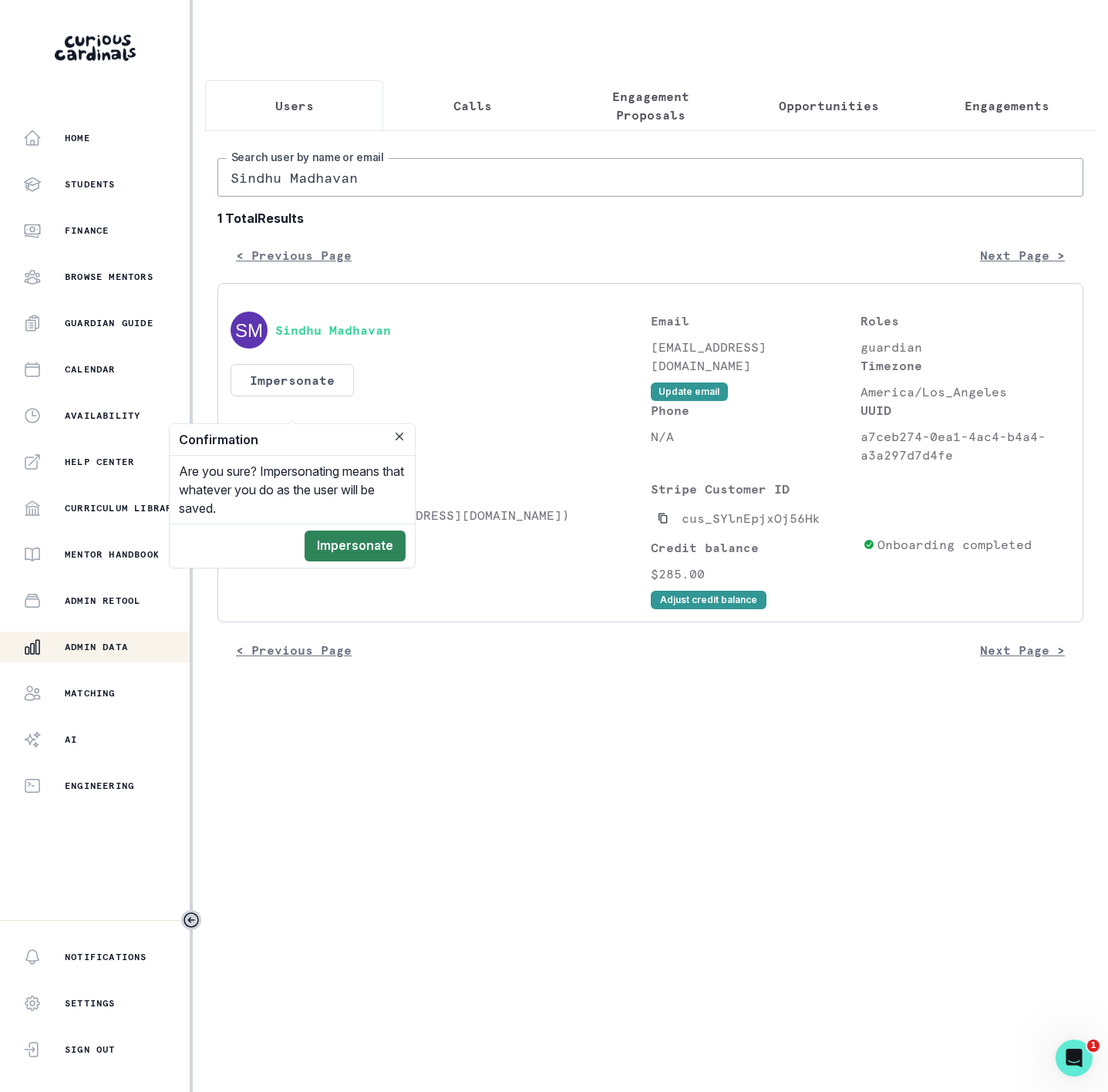
click at [389, 560] on button "Impersonate" at bounding box center [355, 546] width 101 height 31
